Goal: Information Seeking & Learning: Check status

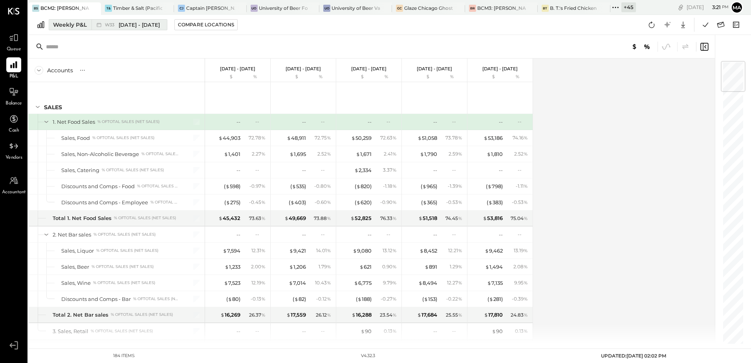
click at [67, 29] on button "Weekly P&L W33 [DATE] - [DATE]" at bounding box center [108, 24] width 119 height 11
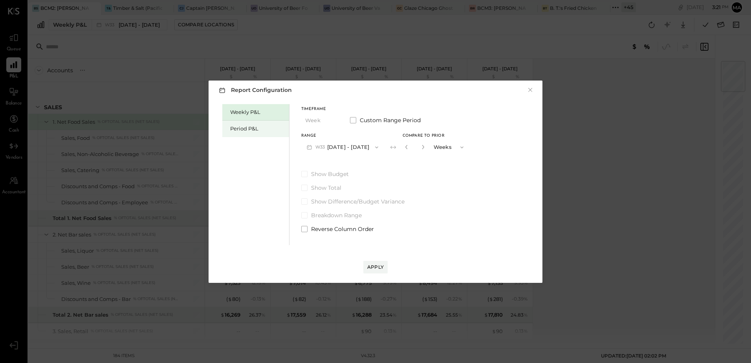
click at [247, 128] on div "Period P&L" at bounding box center [257, 128] width 55 height 7
click at [369, 147] on button "P09 [DATE] - [DATE]" at bounding box center [342, 147] width 82 height 15
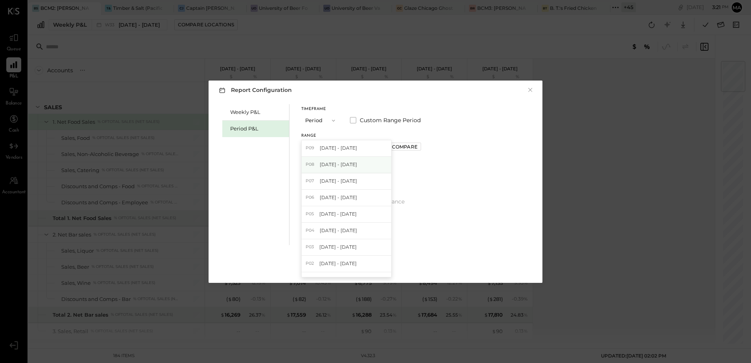
click at [357, 167] on span "[DATE] - [DATE]" at bounding box center [338, 164] width 37 height 7
click at [414, 146] on div "Compare" at bounding box center [405, 146] width 26 height 7
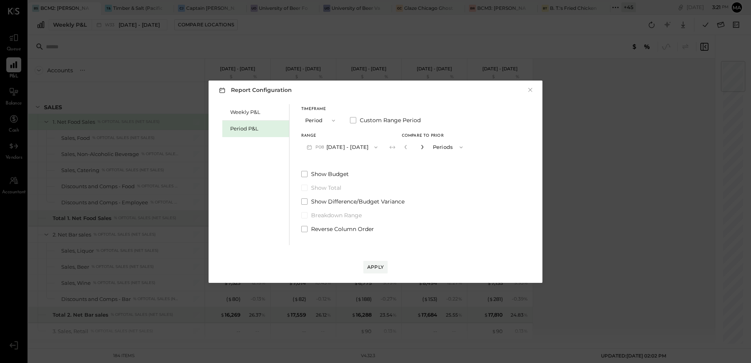
click at [425, 147] on icon "button" at bounding box center [422, 147] width 5 height 5
type input "*"
click at [377, 266] on div "Apply" at bounding box center [375, 267] width 16 height 7
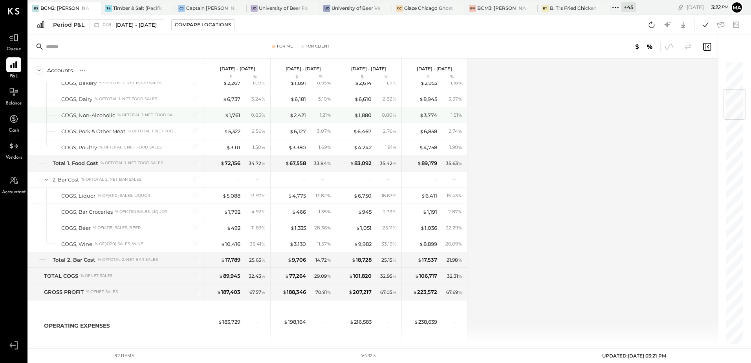
scroll to position [236, 0]
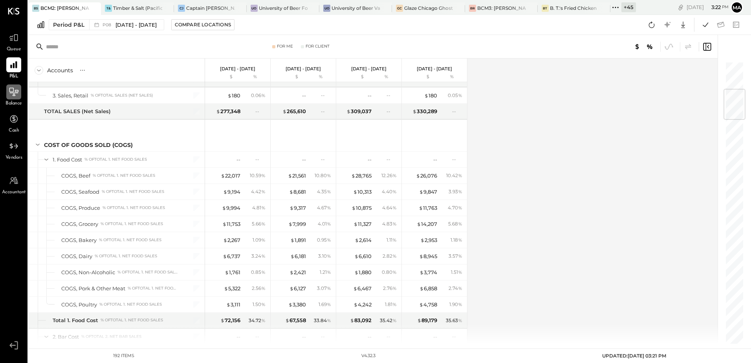
click at [15, 99] on div at bounding box center [13, 91] width 15 height 15
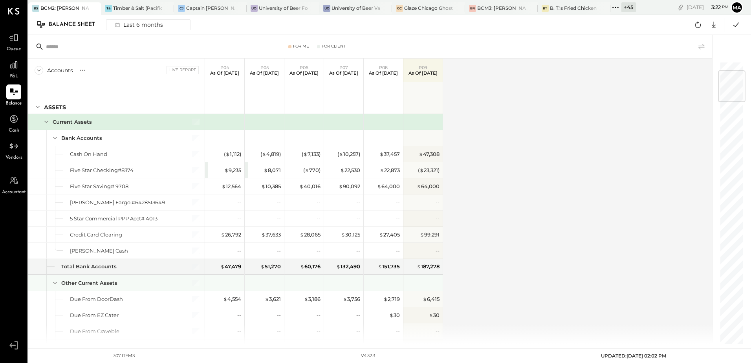
scroll to position [157, 0]
